Goal: Task Accomplishment & Management: Use online tool/utility

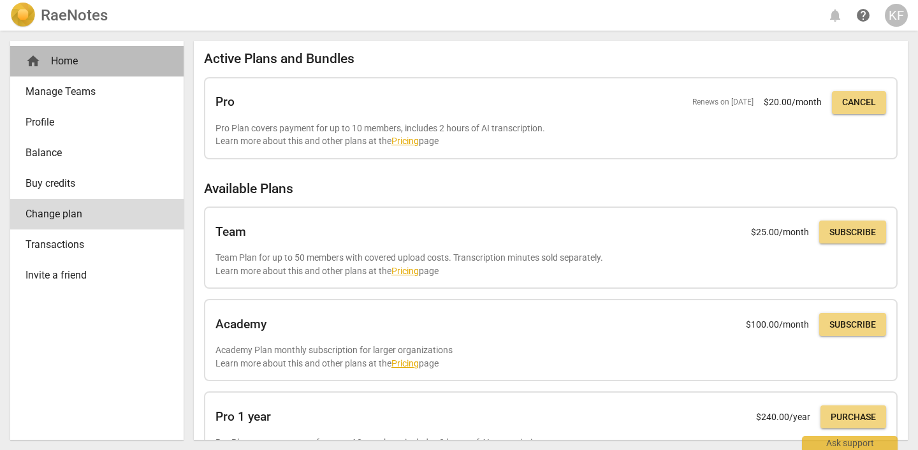
click at [87, 62] on div "home Home" at bounding box center [91, 61] width 133 height 15
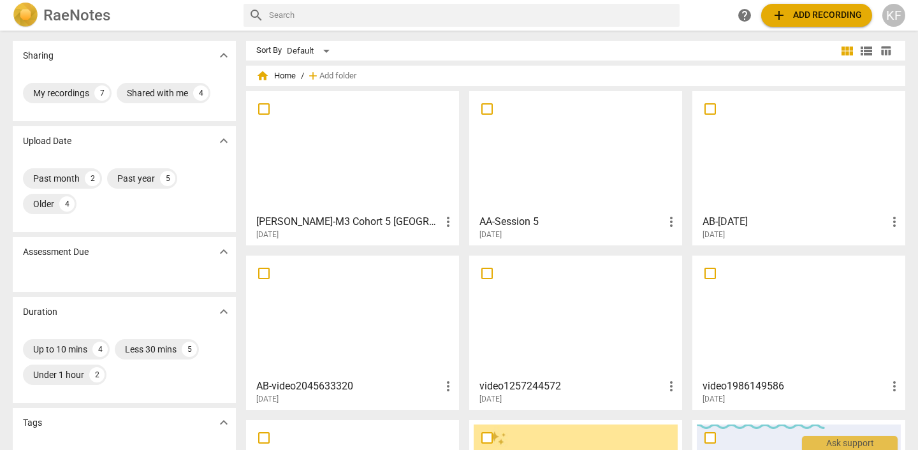
click at [827, 24] on button "add Add recording" at bounding box center [816, 15] width 111 height 23
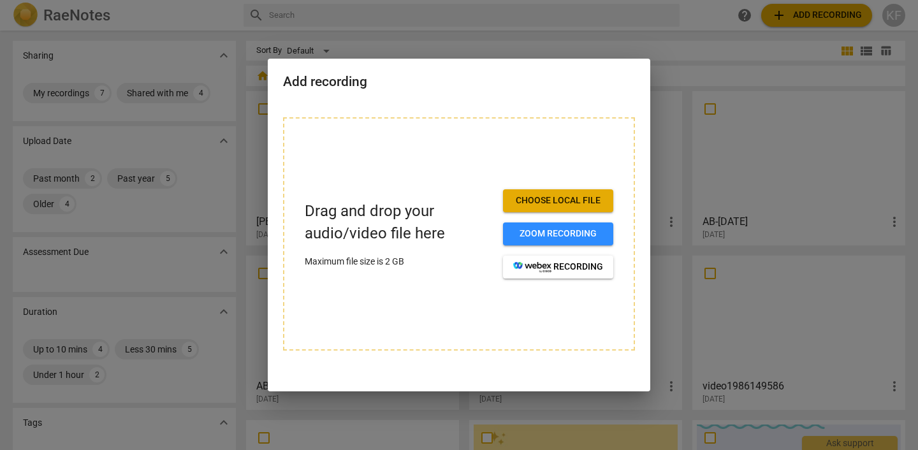
click at [568, 206] on span "Choose local file" at bounding box center [558, 200] width 90 height 13
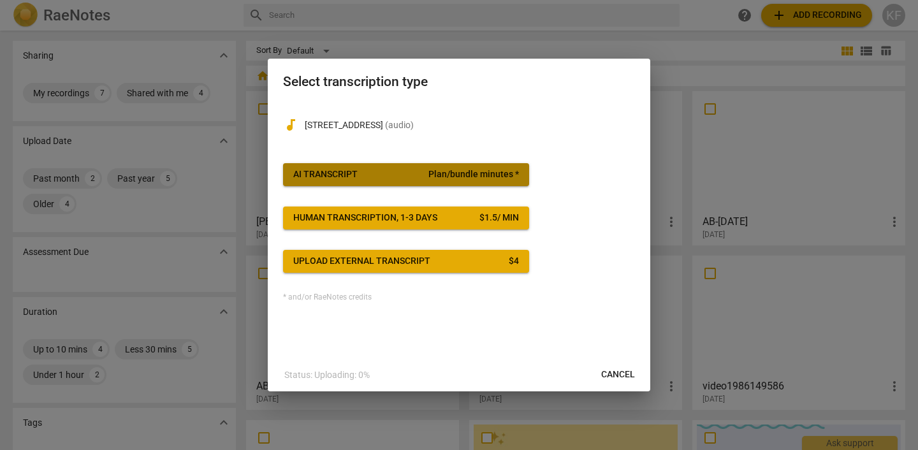
click at [424, 166] on button "AI Transcript Plan/bundle minutes *" at bounding box center [406, 174] width 246 height 23
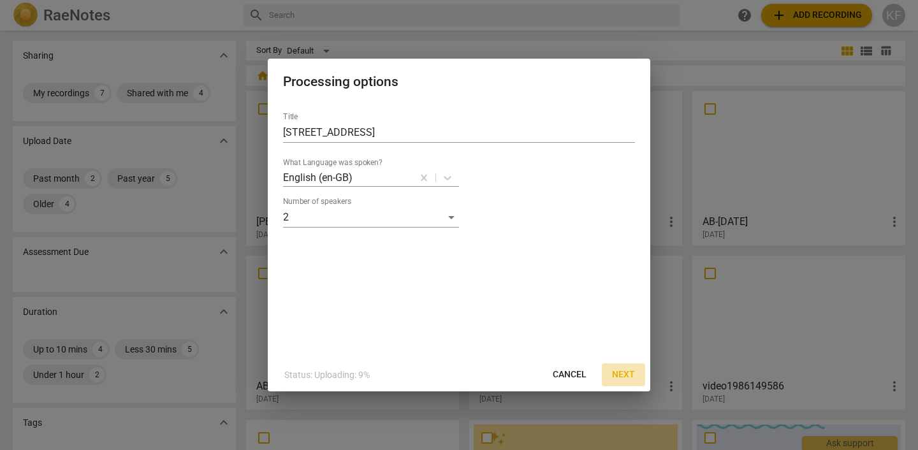
click at [628, 379] on span "Next" at bounding box center [623, 374] width 23 height 13
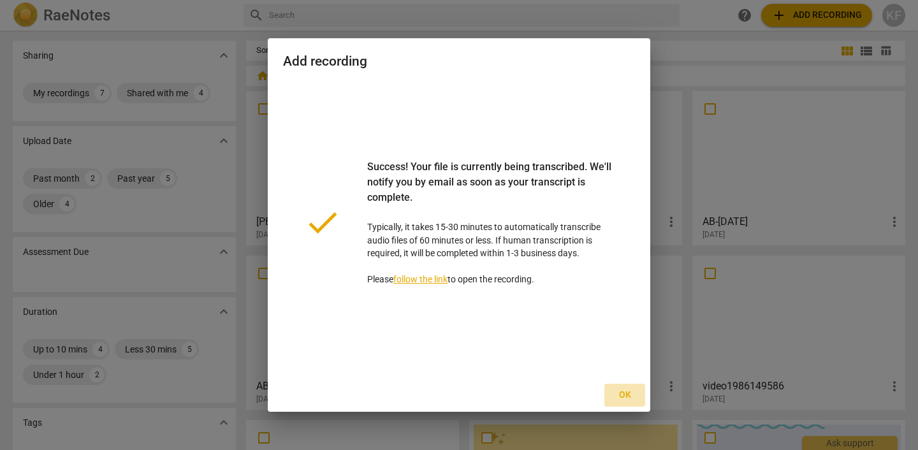
click at [630, 391] on span "Ok" at bounding box center [624, 395] width 20 height 13
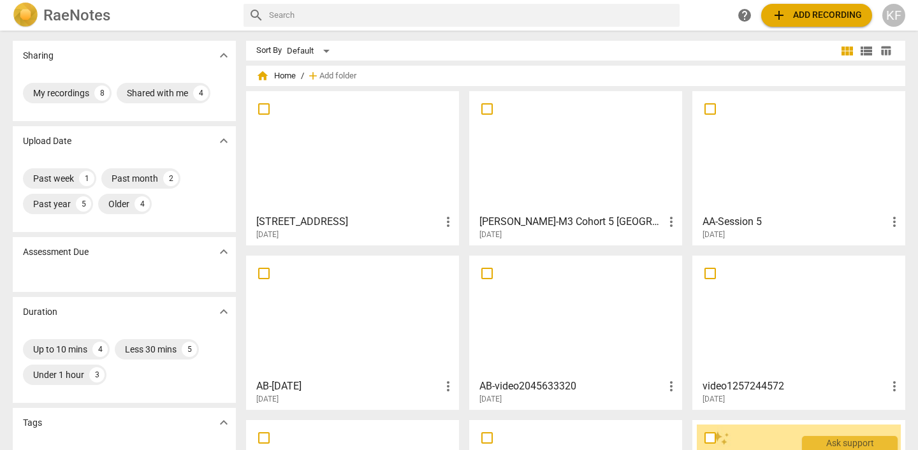
click at [404, 198] on div at bounding box center [352, 152] width 204 height 113
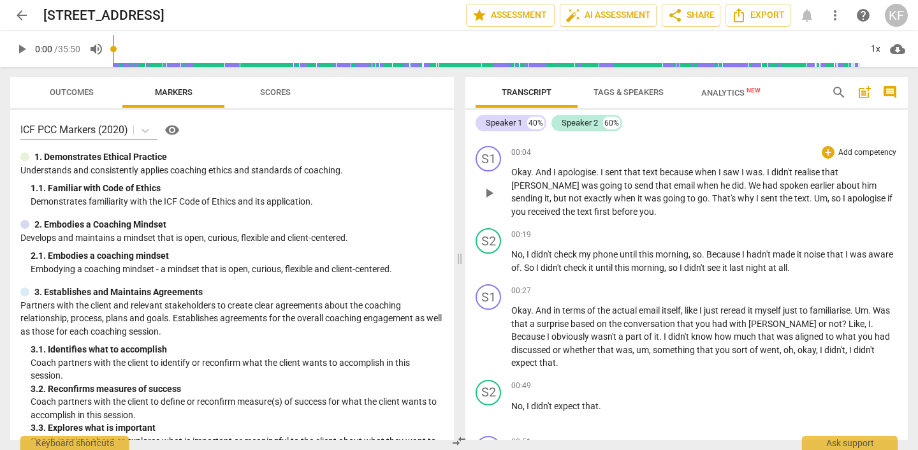
scroll to position [112, 0]
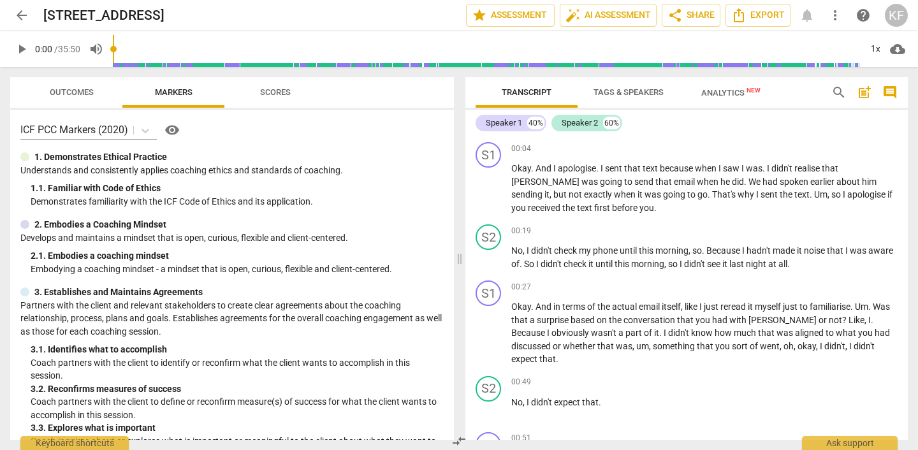
click at [862, 94] on span "post_add" at bounding box center [863, 92] width 15 height 15
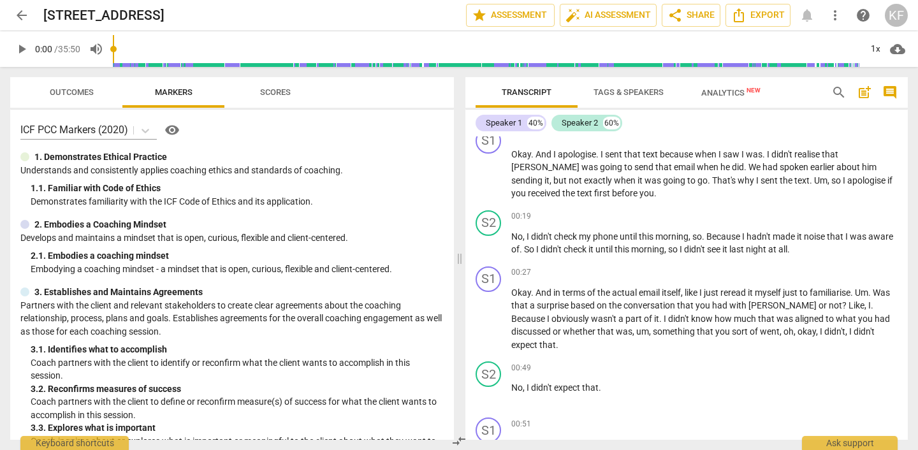
scroll to position [180, 0]
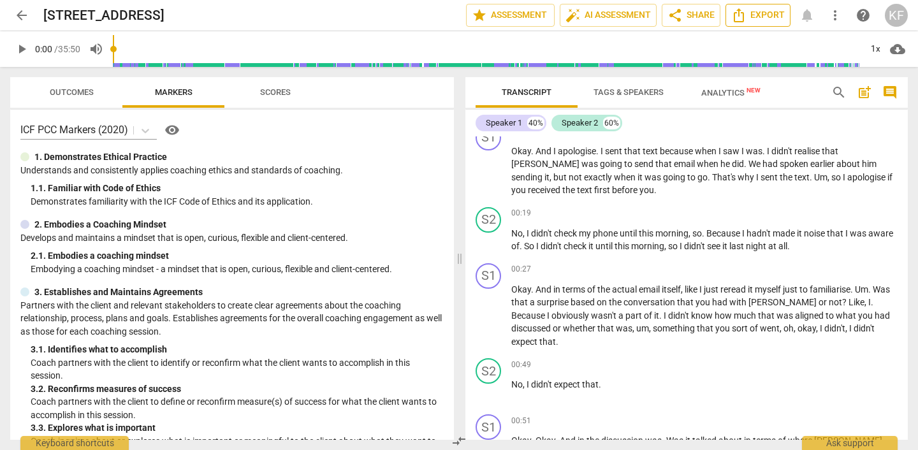
click at [752, 15] on span "Export" at bounding box center [758, 15] width 54 height 15
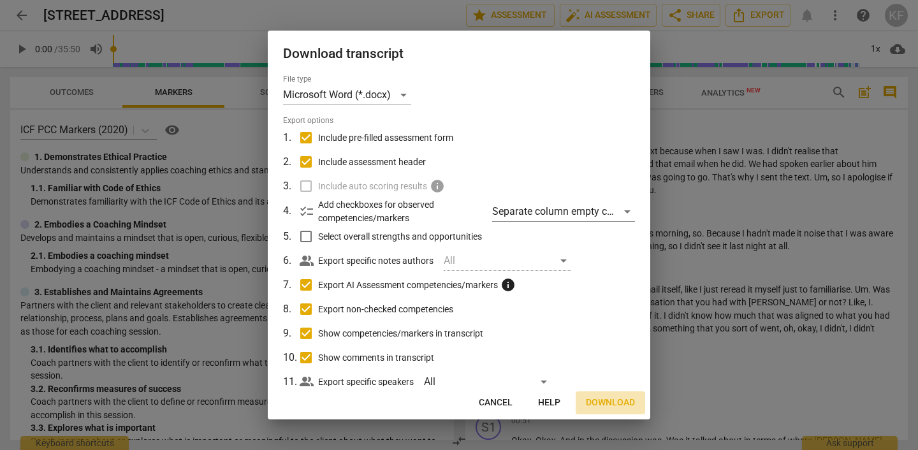
click at [621, 402] on span "Download" at bounding box center [610, 402] width 49 height 13
